Goal: Information Seeking & Learning: Learn about a topic

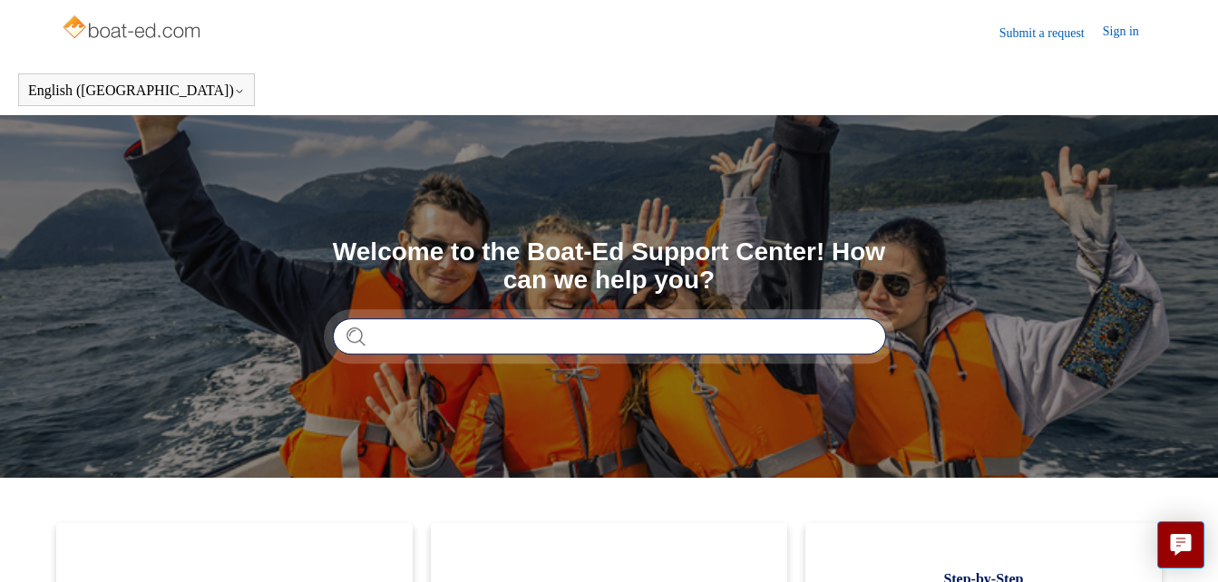
click at [378, 330] on input "Search" at bounding box center [609, 336] width 553 height 36
type input "******"
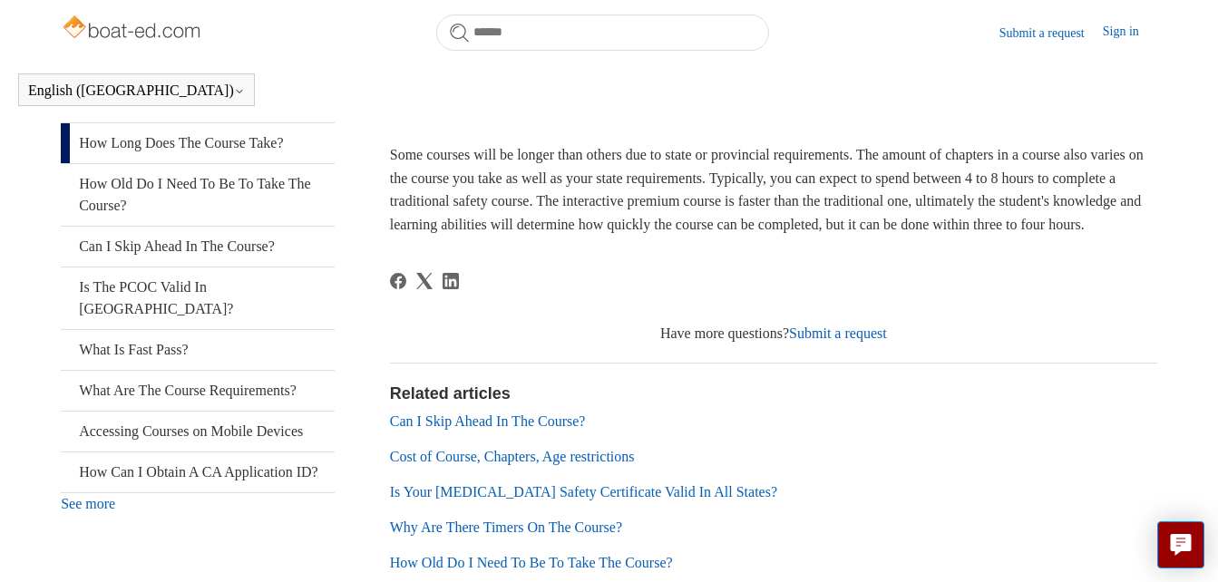
scroll to position [363, 0]
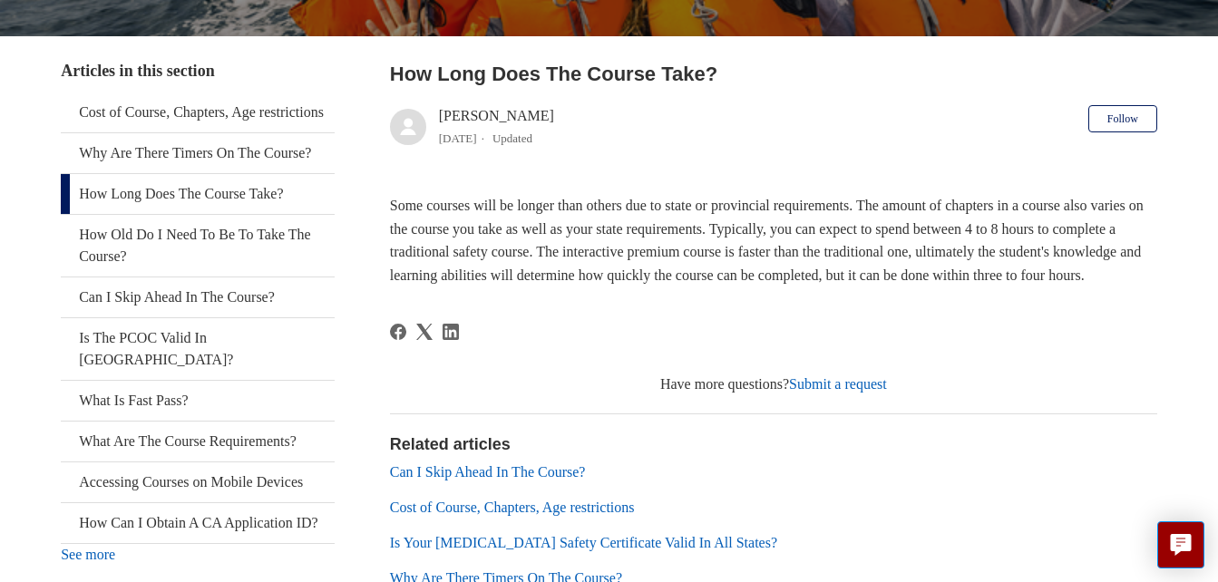
click at [399, 105] on div "Salim 1 year ago Updated" at bounding box center [472, 127] width 164 height 44
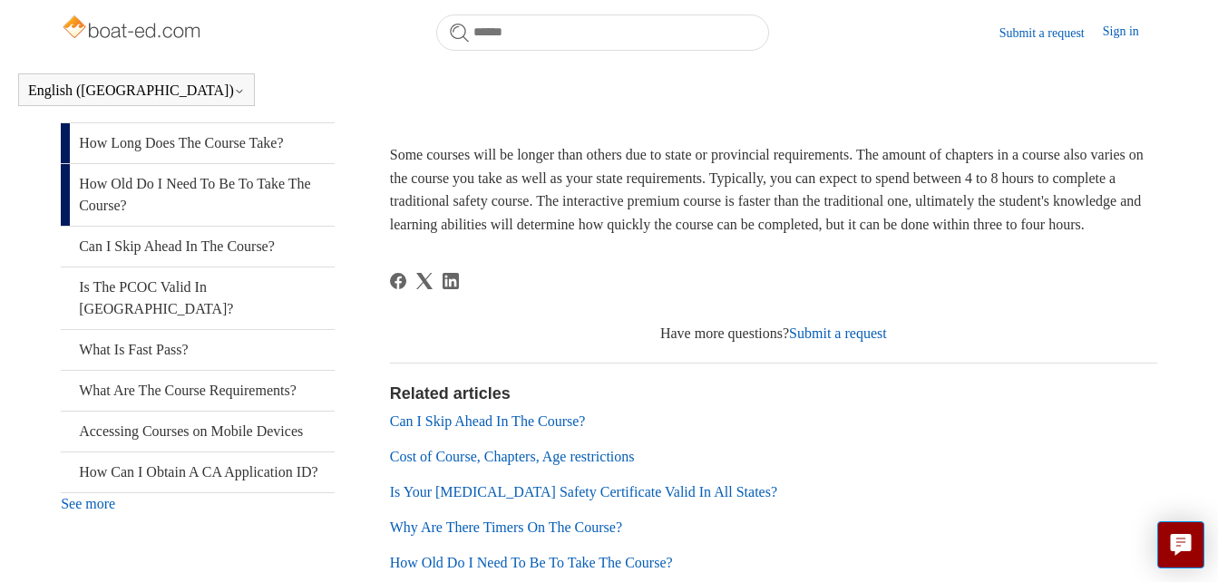
click at [161, 226] on link "How Old Do I Need To Be To Take The Course?" at bounding box center [198, 195] width 274 height 62
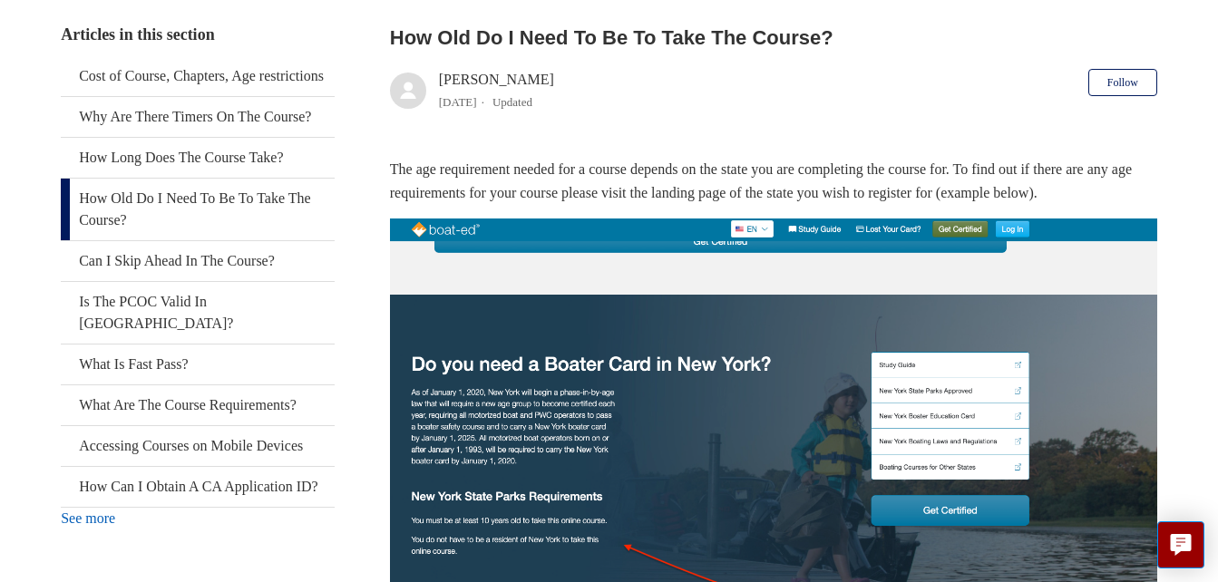
scroll to position [399, 0]
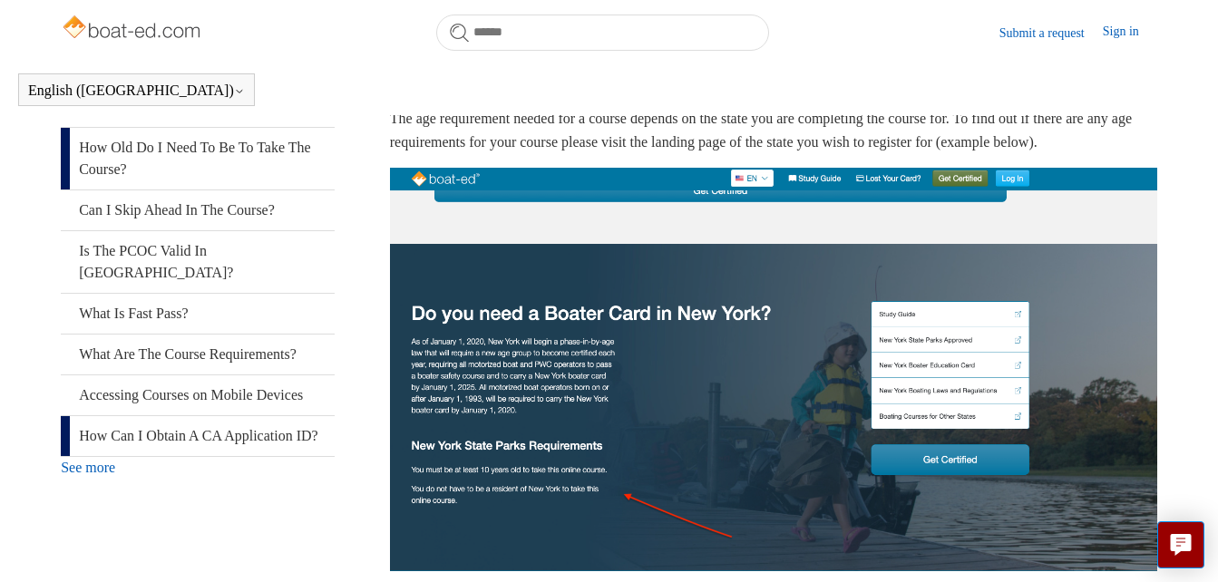
click at [190, 456] on link "How Can I Obtain A CA Application ID?" at bounding box center [198, 436] width 274 height 40
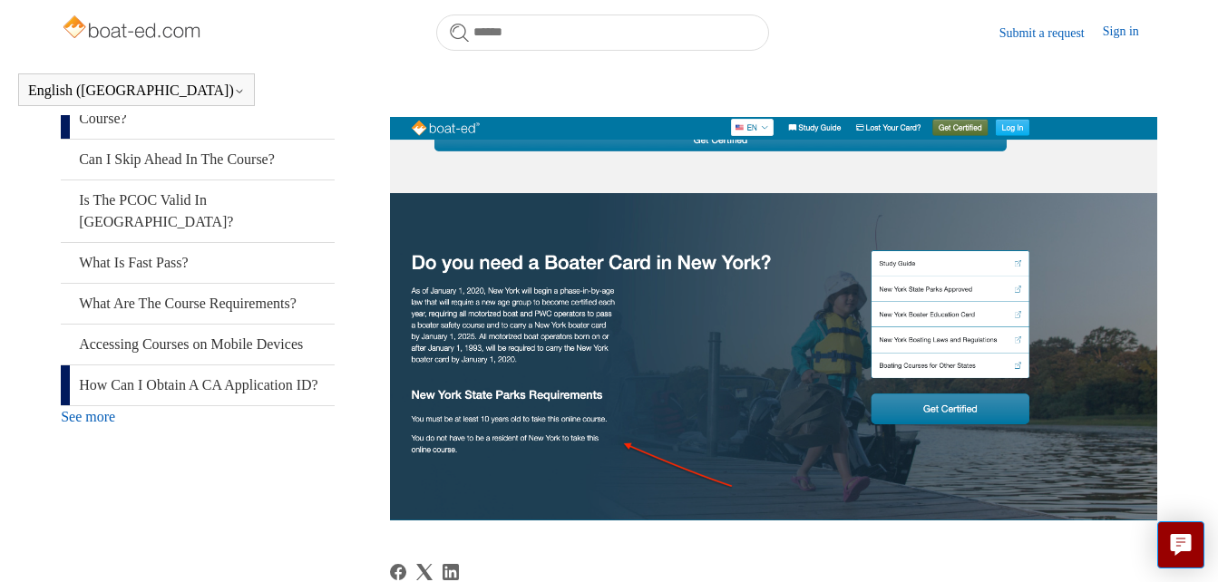
scroll to position [348, 0]
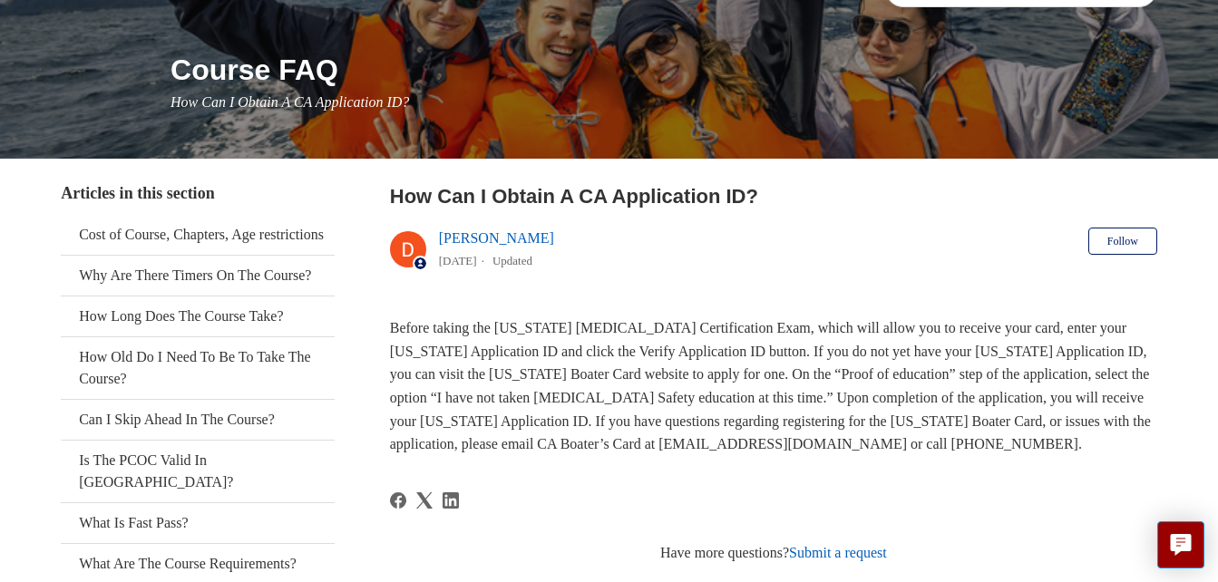
scroll to position [254, 0]
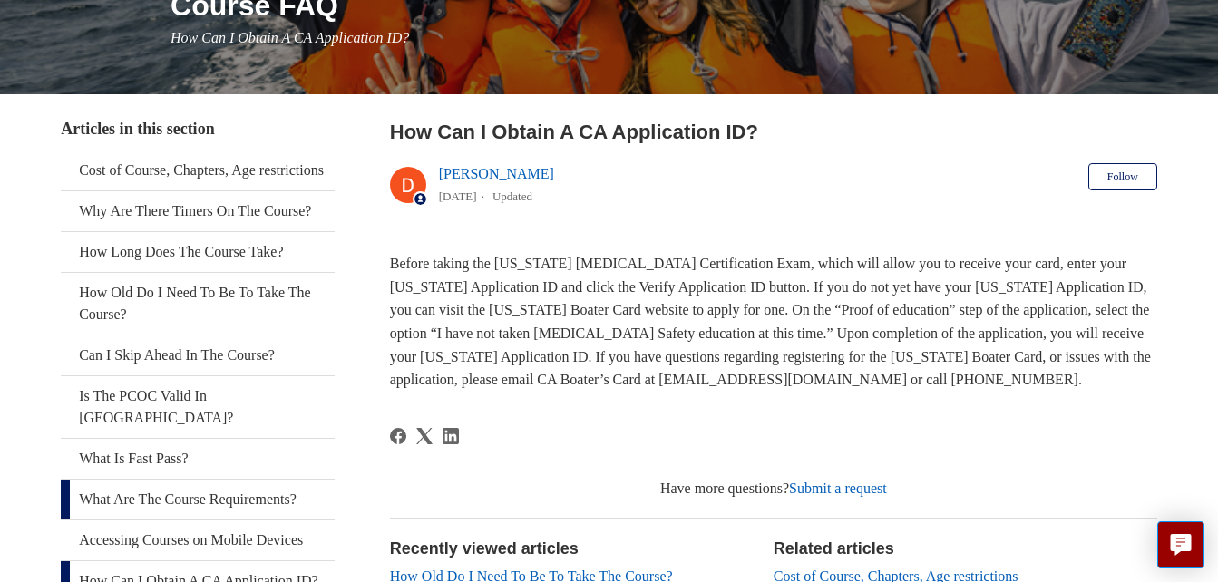
click at [162, 520] on link "What Are The Course Requirements?" at bounding box center [198, 500] width 274 height 40
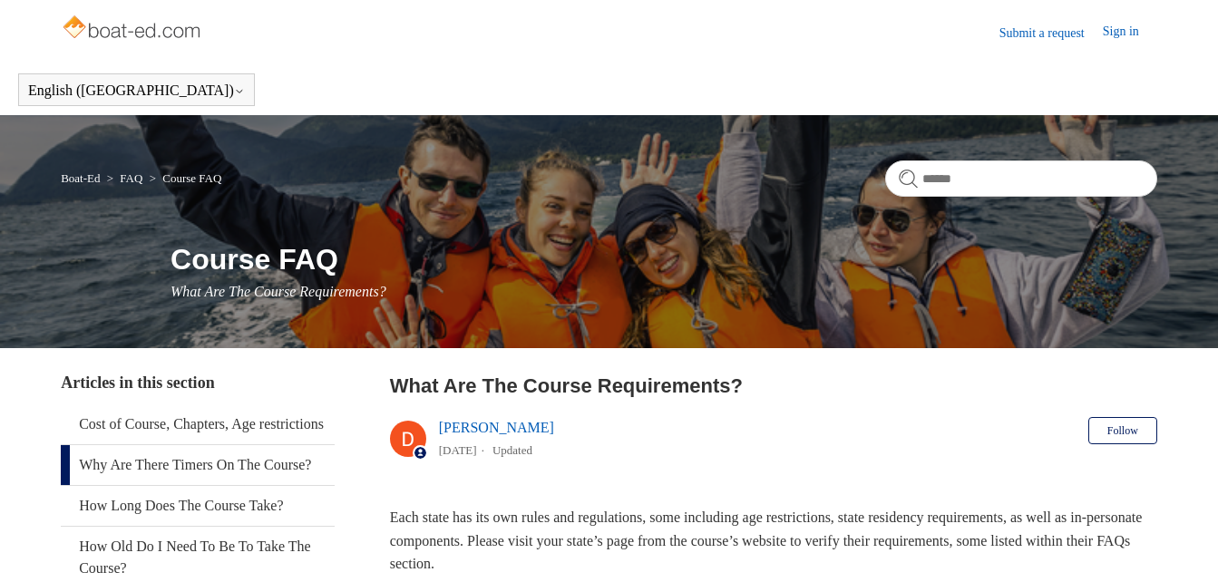
click at [159, 485] on link "Why Are There Timers On The Course?" at bounding box center [198, 465] width 274 height 40
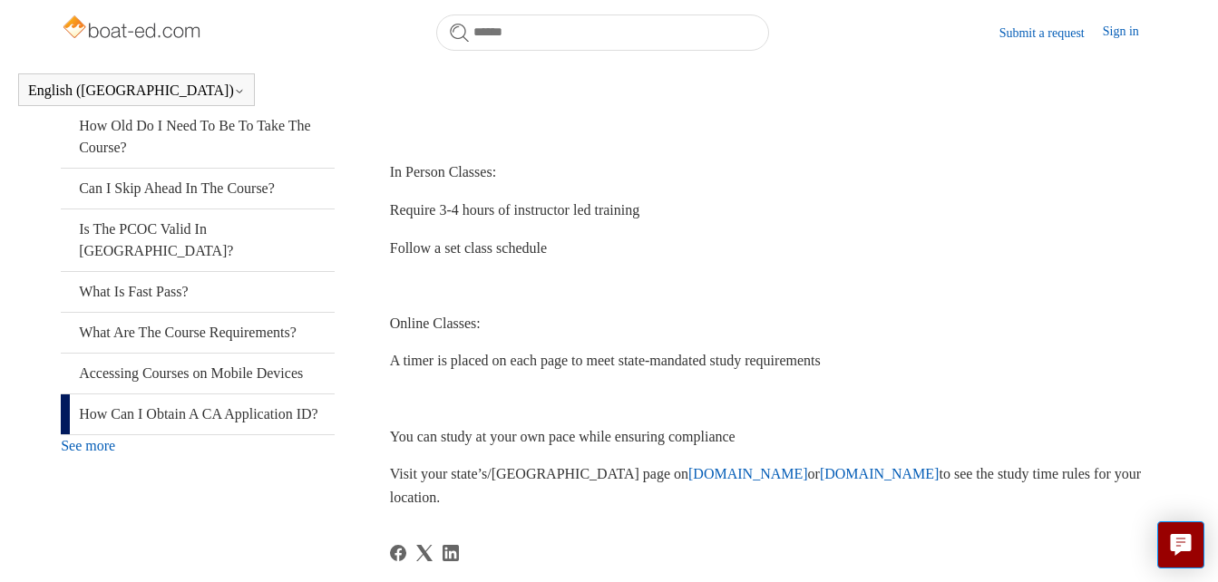
click at [187, 434] on link "How Can I Obtain A CA Application ID?" at bounding box center [198, 414] width 274 height 40
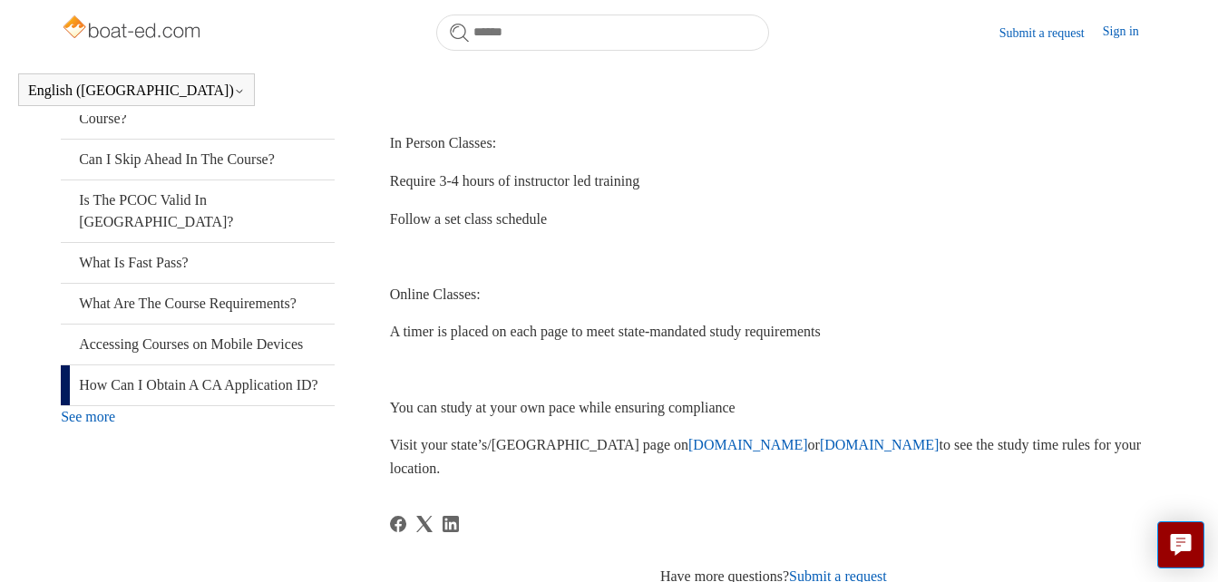
scroll to position [348, 0]
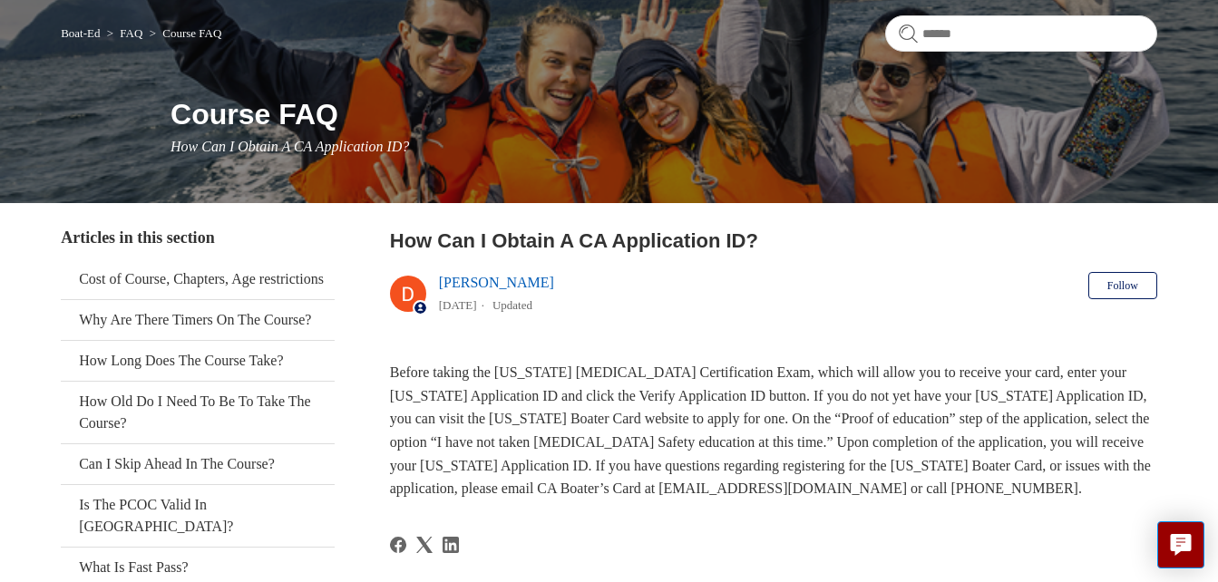
scroll to position [181, 0]
